Goal: Task Accomplishment & Management: Manage account settings

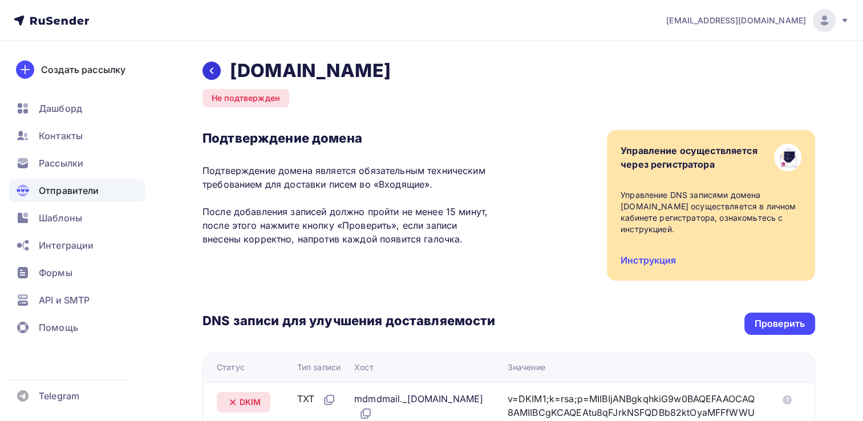
click at [211, 67] on icon at bounding box center [211, 70] width 9 height 9
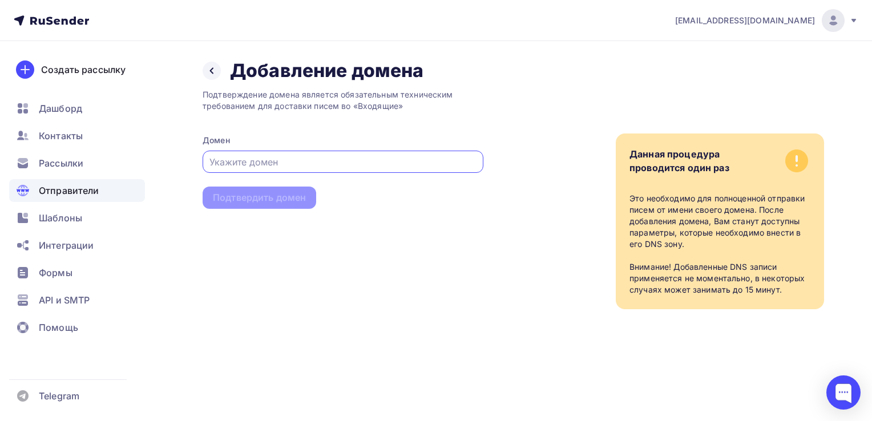
paste input "[DOMAIN_NAME]"
type input "[DOMAIN_NAME]"
click at [290, 194] on div "Подтвердить домен" at bounding box center [259, 197] width 93 height 13
click at [268, 197] on div "Подтвердить домен" at bounding box center [259, 197] width 93 height 13
click at [270, 195] on div "Подтвердить домен" at bounding box center [259, 197] width 93 height 13
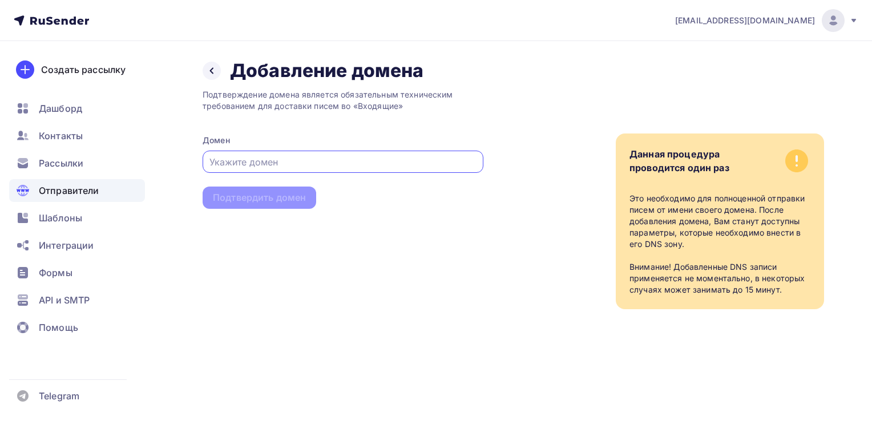
click at [216, 60] on div "Назад Добавление домена Добавление домена" at bounding box center [313, 70] width 221 height 23
click at [214, 67] on icon at bounding box center [211, 70] width 9 height 9
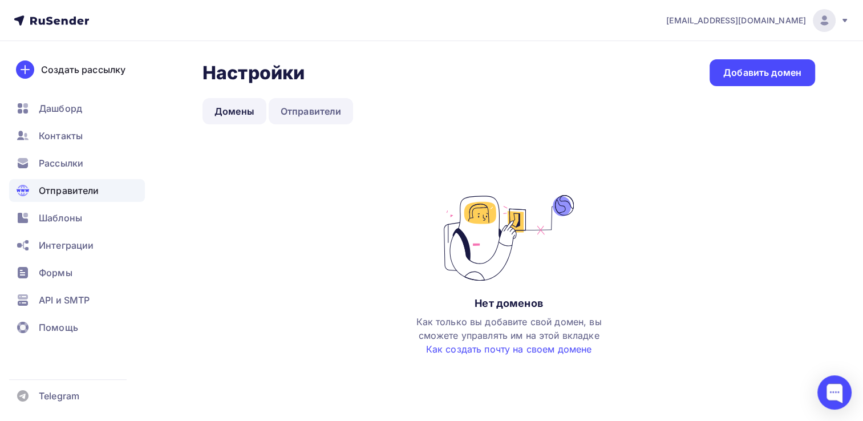
click at [313, 102] on link "Отправители" at bounding box center [311, 111] width 85 height 26
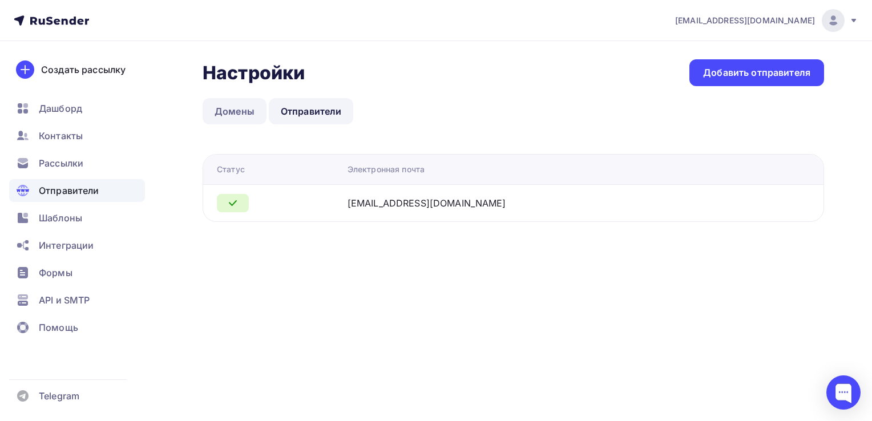
click at [244, 114] on link "Домены" at bounding box center [235, 111] width 64 height 26
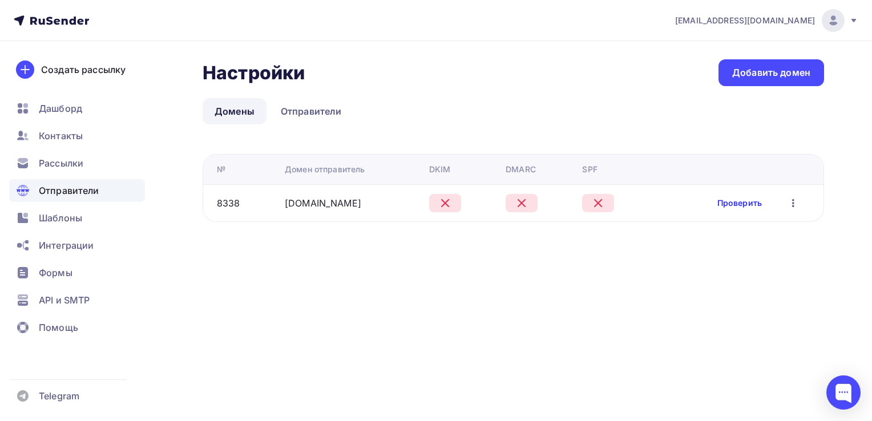
click at [735, 204] on link "Проверить" at bounding box center [739, 202] width 44 height 11
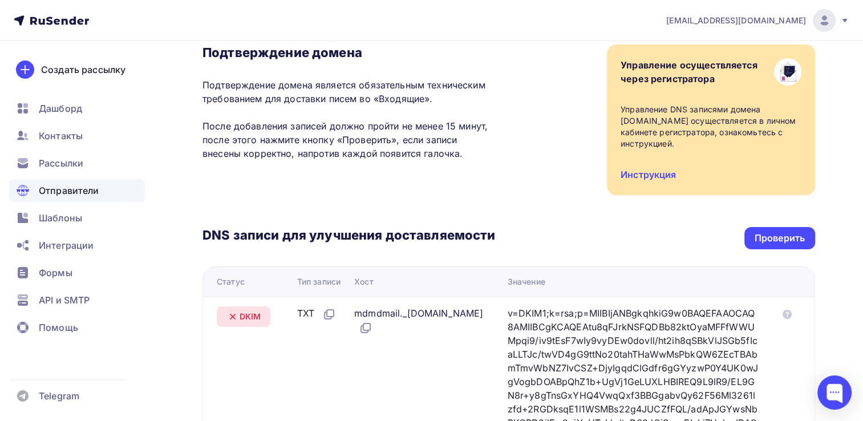
scroll to position [65, 0]
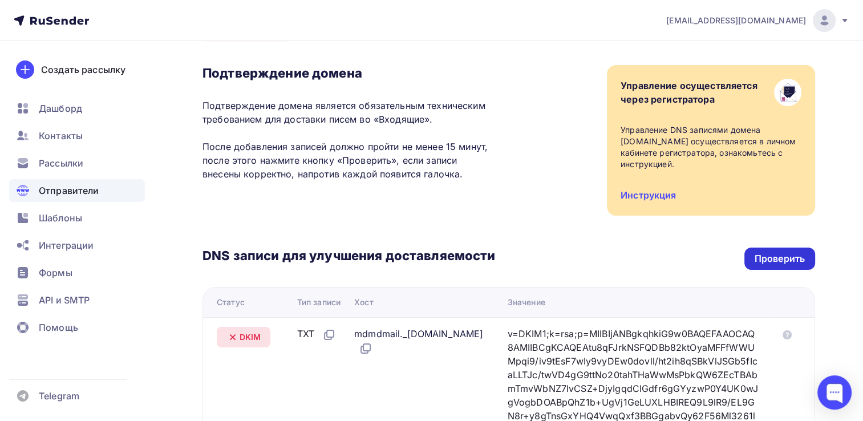
click at [804, 248] on div "Проверить" at bounding box center [779, 259] width 71 height 22
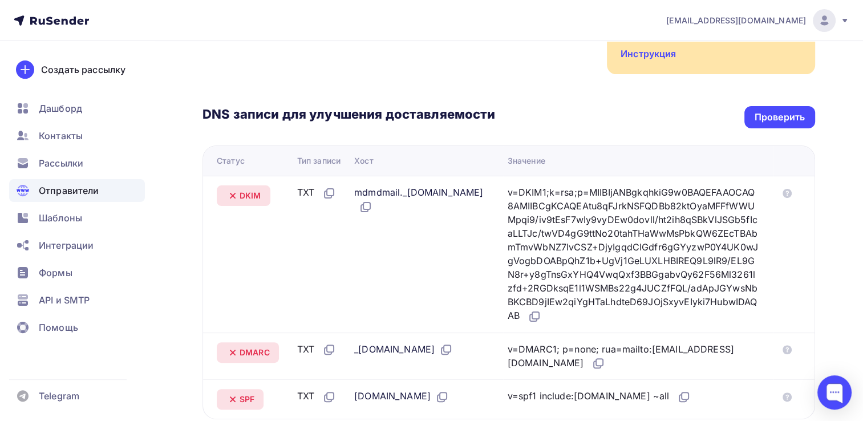
scroll to position [236, 0]
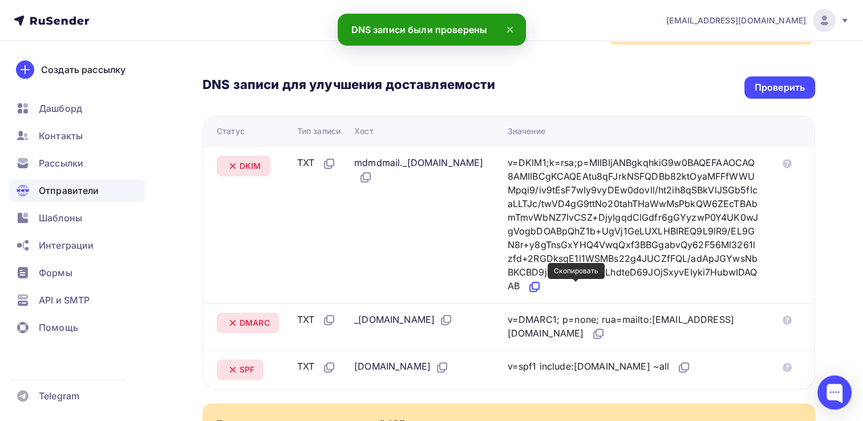
click at [541, 286] on icon at bounding box center [535, 287] width 14 height 14
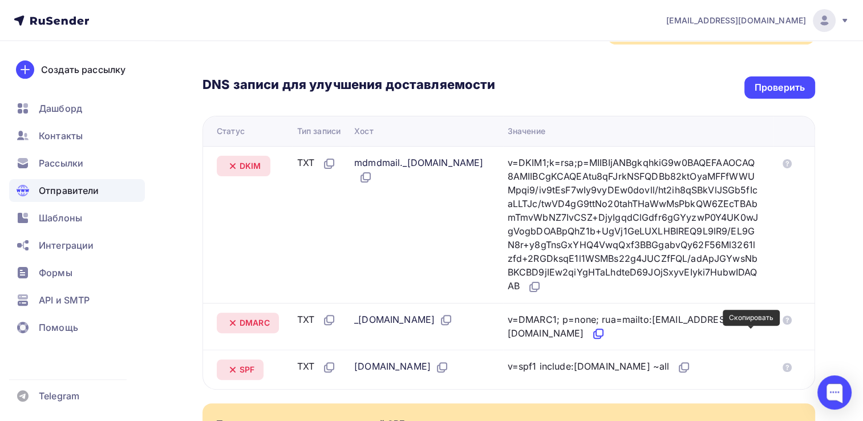
click at [601, 337] on icon at bounding box center [597, 334] width 7 height 7
click at [677, 366] on icon at bounding box center [684, 368] width 14 height 14
click at [761, 81] on div "Проверить" at bounding box center [780, 87] width 50 height 13
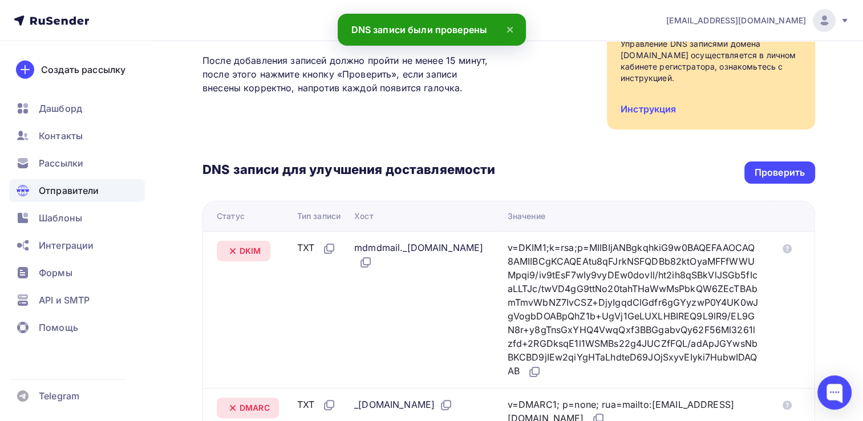
scroll to position [122, 0]
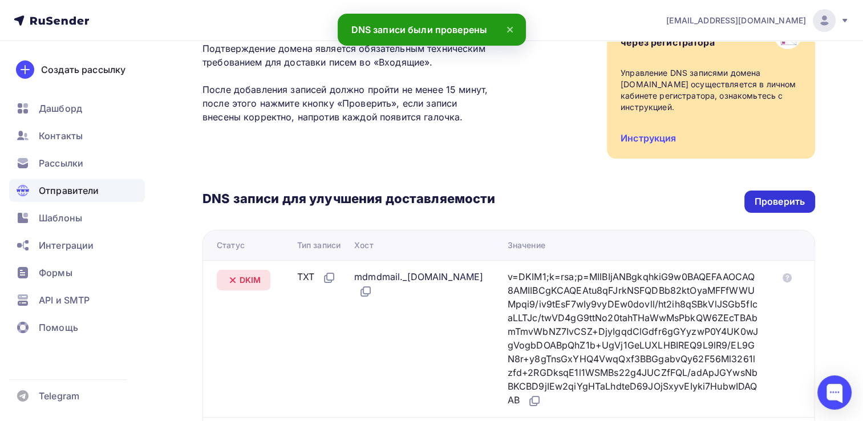
click at [766, 195] on div "Проверить" at bounding box center [780, 201] width 50 height 13
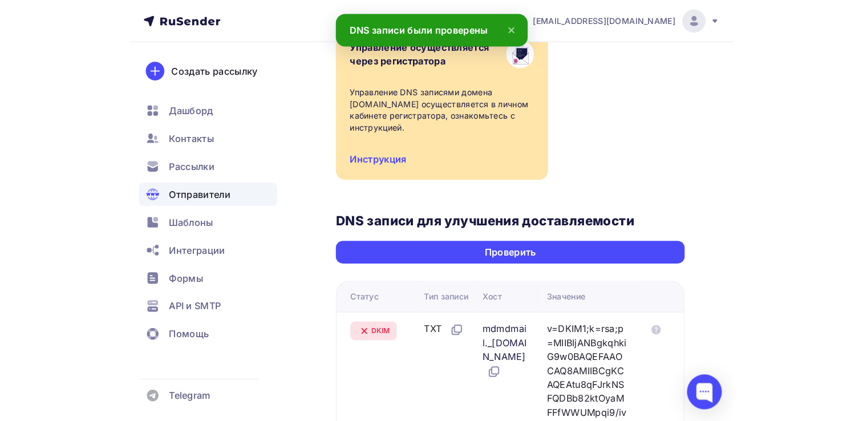
scroll to position [228, 0]
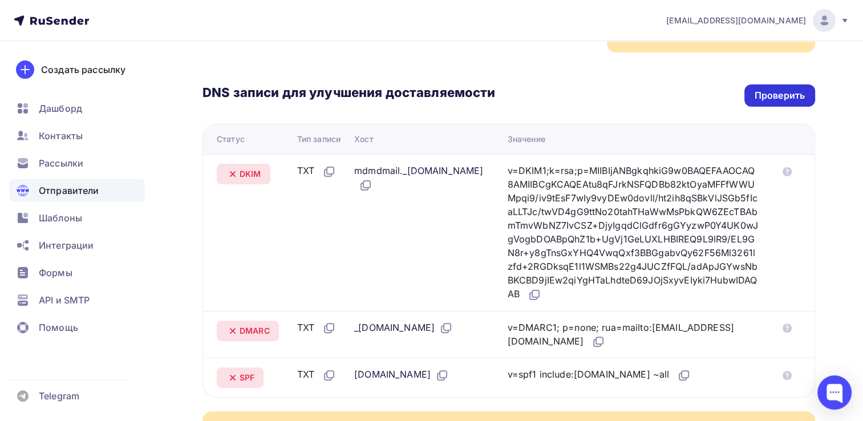
click at [786, 91] on div "Проверить" at bounding box center [779, 95] width 71 height 22
